Goal: Task Accomplishment & Management: Use online tool/utility

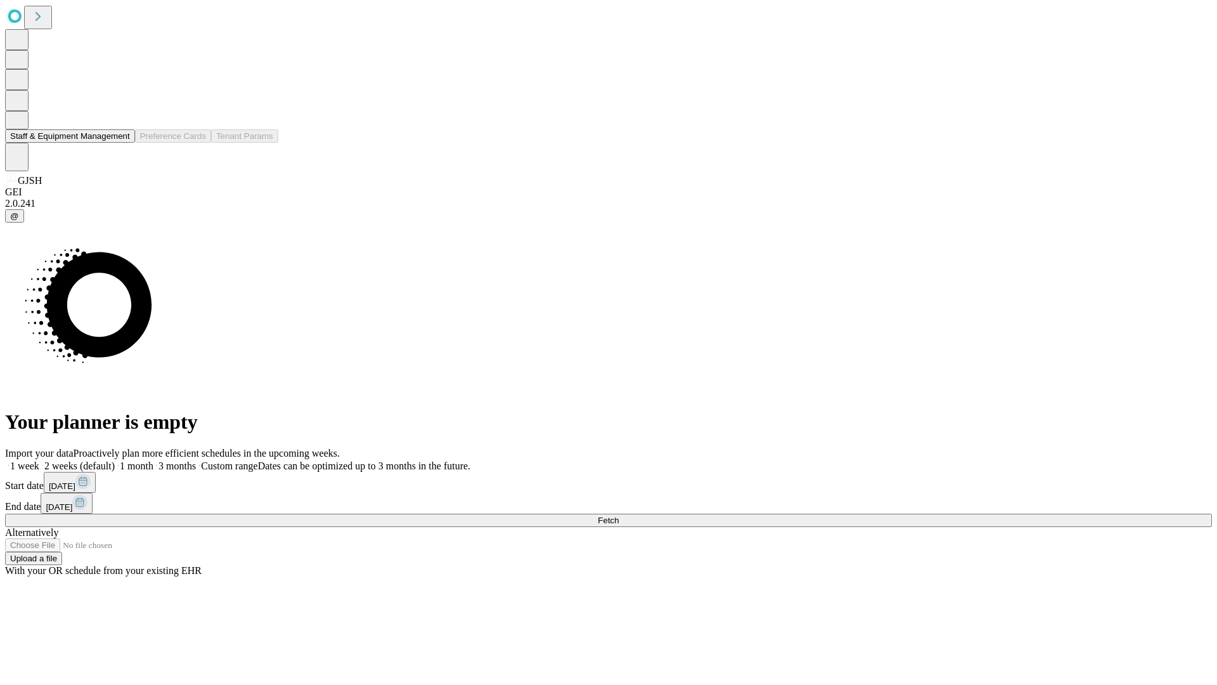
click at [121, 143] on button "Staff & Equipment Management" at bounding box center [70, 135] width 130 height 13
